Goal: Transaction & Acquisition: Book appointment/travel/reservation

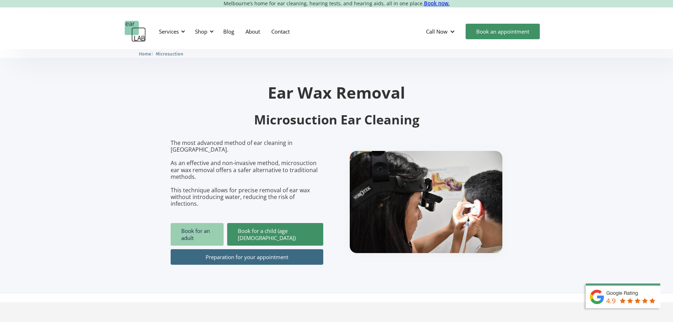
click at [185, 223] on link "Book for an adult" at bounding box center [197, 234] width 53 height 23
click at [246, 249] on link "Preparation for your appointment" at bounding box center [247, 257] width 153 height 16
click at [203, 29] on div "Shop" at bounding box center [201, 31] width 12 height 7
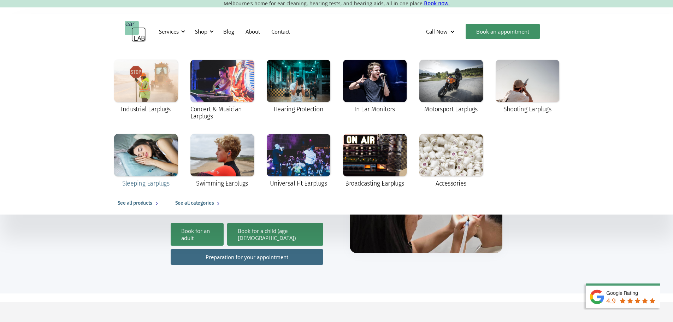
click at [163, 165] on div at bounding box center [146, 155] width 64 height 42
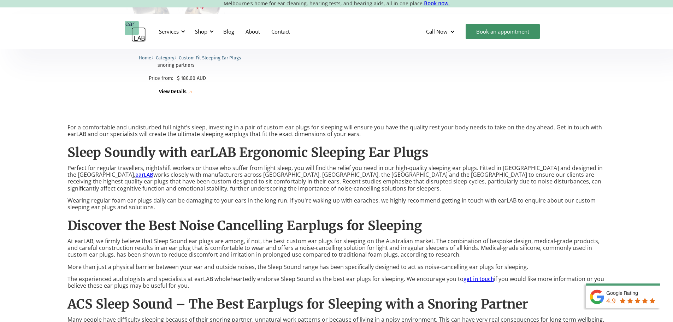
scroll to position [283, 0]
